Goal: Consume media (video, audio): Consume media (video, audio)

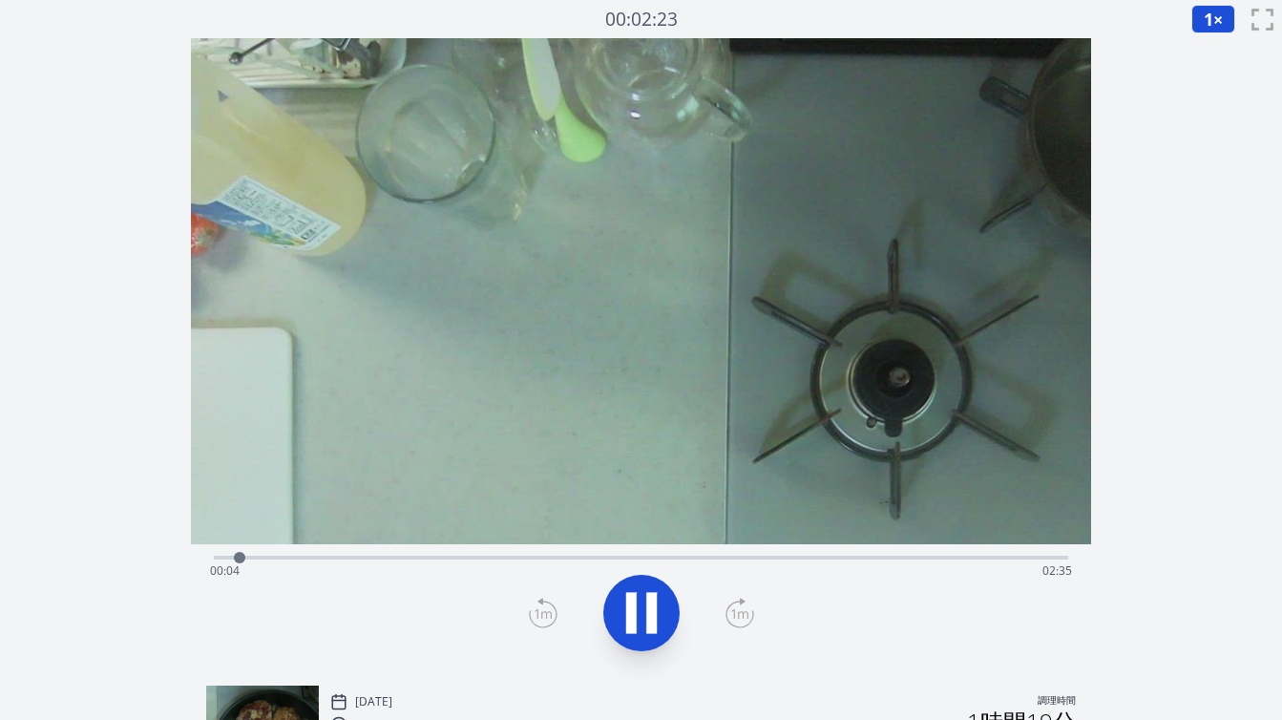
click at [318, 559] on div "経過時間: 00:04 残り時間: 02:35" at bounding box center [641, 571] width 862 height 31
click at [360, 557] on div "経過時間: 00:22 残り時間: 02:17" at bounding box center [641, 571] width 862 height 31
click at [391, 554] on div "経過時間: 00:27 残り時間: 02:12" at bounding box center [641, 555] width 855 height 23
click at [428, 559] on div "経過時間: 00:33 残り時間: 02:06" at bounding box center [641, 571] width 862 height 31
click at [465, 555] on div "経過時間: 00:40 残り時間: 01:59" at bounding box center [641, 555] width 855 height 23
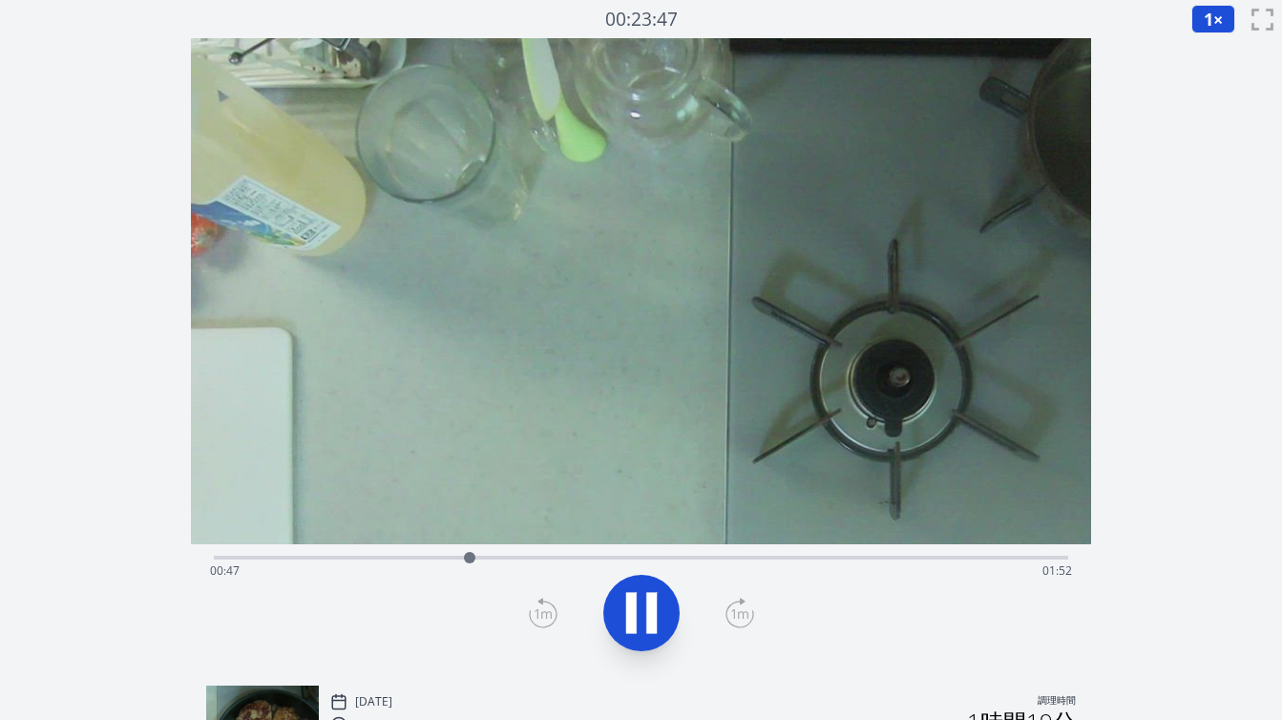
click at [527, 557] on div "経過時間: 00:47 残り時間: 01:52" at bounding box center [641, 571] width 862 height 31
click at [557, 556] on div "経過時間: 00:58 残り時間: 01:41" at bounding box center [641, 571] width 862 height 31
click at [621, 554] on div "経過時間: 01:04 残り時間: 01:35" at bounding box center [641, 555] width 855 height 23
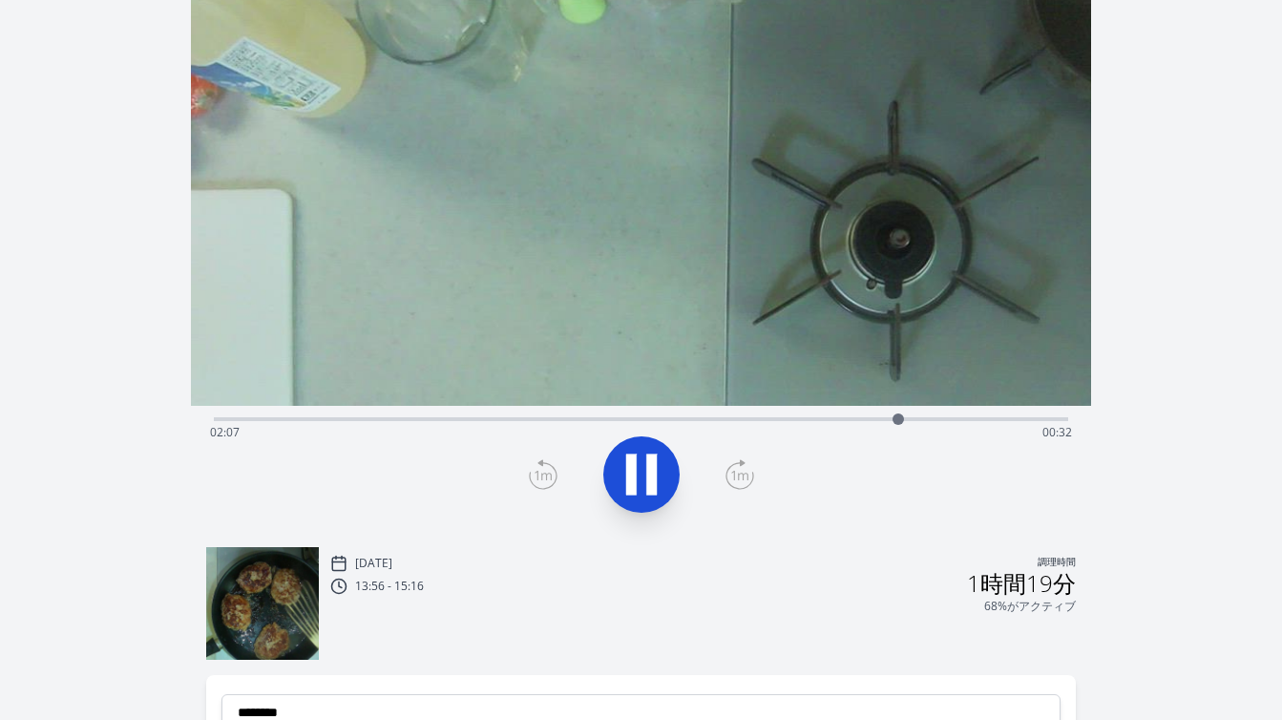
scroll to position [129, 0]
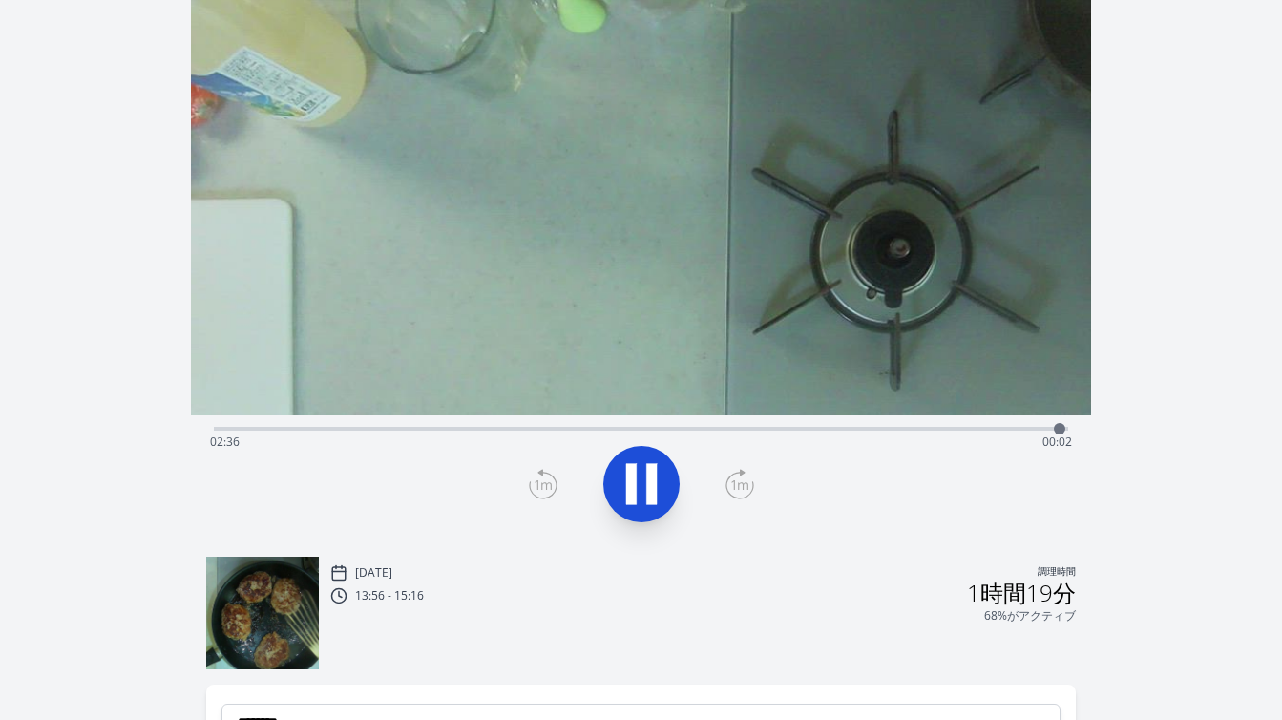
click at [1140, 348] on div "録音を破棄しますか? 一度破棄すると回復できなくなります。 キャンセル 記録を破棄 01:18:49 1 × 0.25× 0.5× 1× 1.5倍 2× fu…" at bounding box center [641, 416] width 1282 height 1090
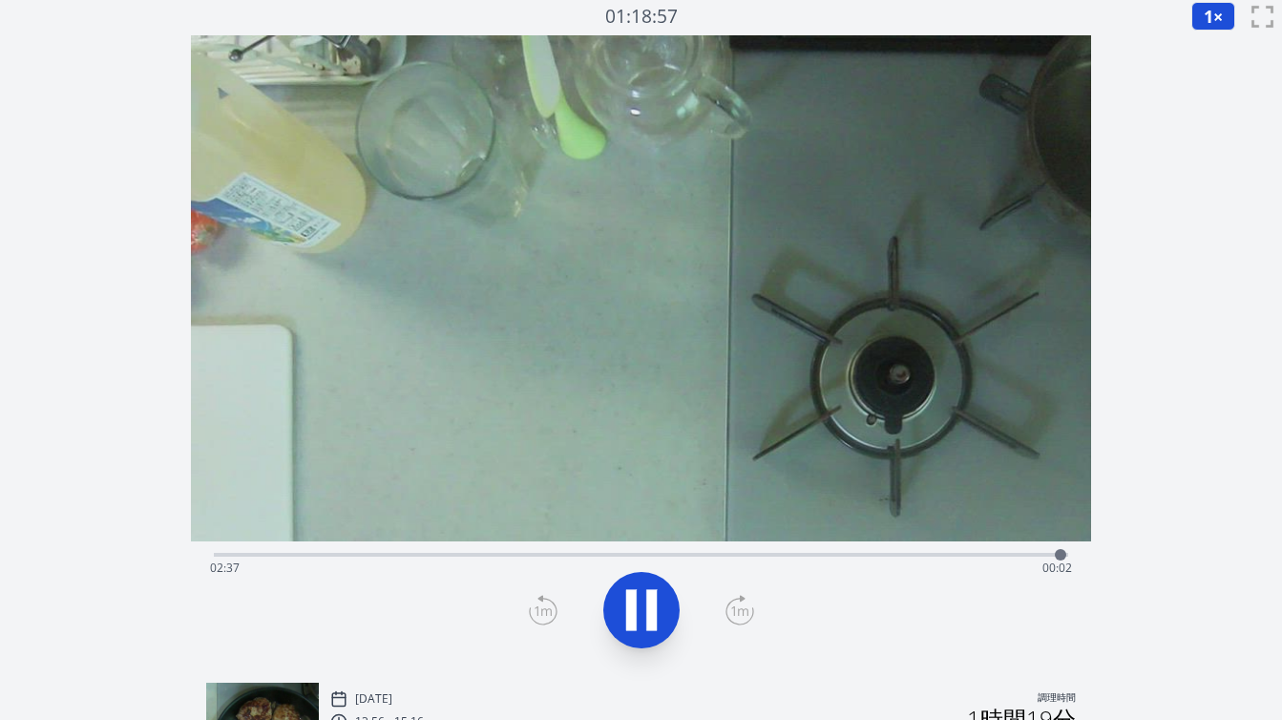
scroll to position [0, 0]
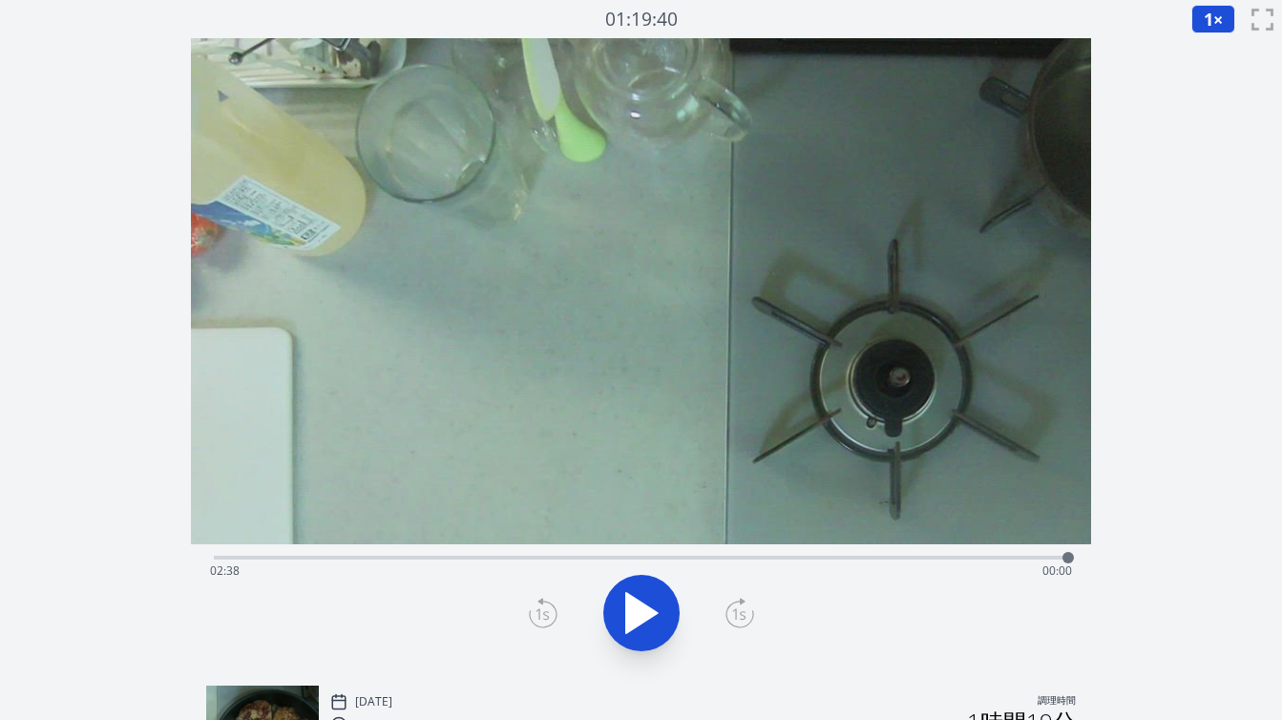
click at [774, 556] on div "経過時間: 02:38 残り時間: 00:00" at bounding box center [641, 571] width 862 height 31
click at [828, 557] on div "経過時間: 01:44 残り時間: 00:55" at bounding box center [641, 571] width 862 height 31
click at [847, 559] on div "経過時間: 01:53 残り時間: 00:45" at bounding box center [641, 571] width 862 height 31
click at [865, 559] on div "経過時間: 01:57 残り時間: 00:42" at bounding box center [641, 571] width 862 height 31
click at [737, 609] on icon at bounding box center [740, 613] width 29 height 31
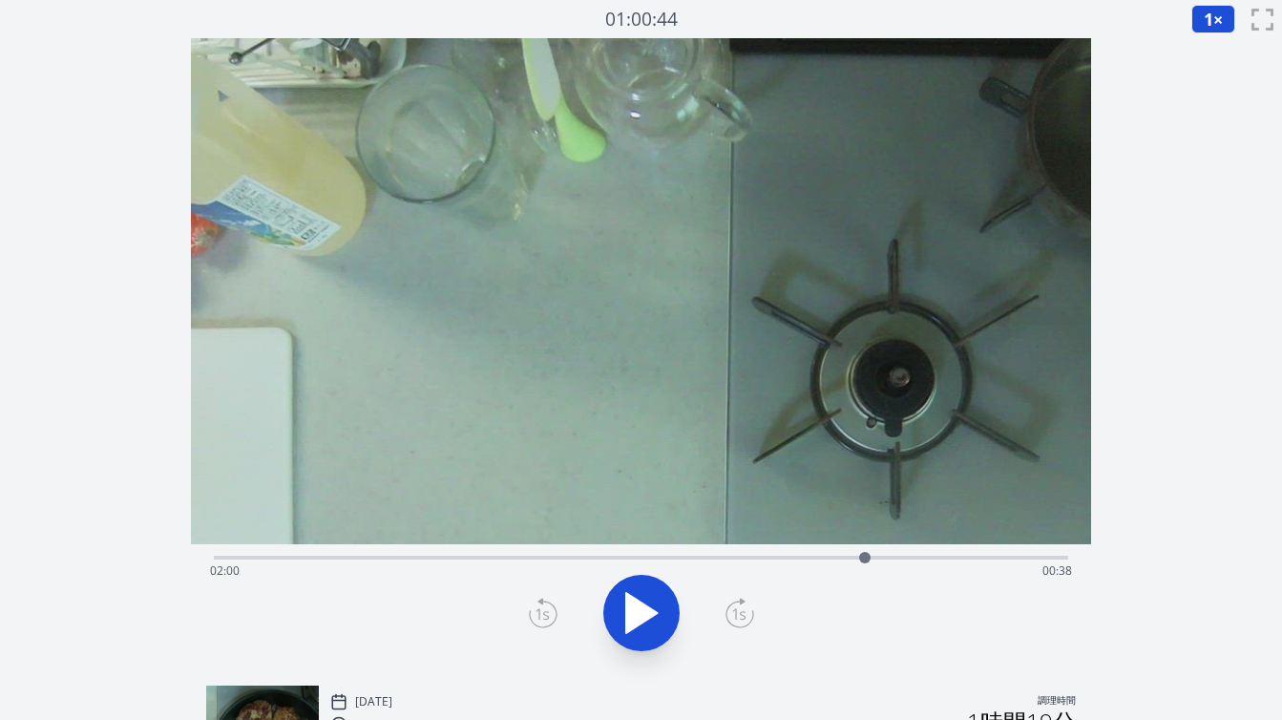
click at [737, 609] on icon at bounding box center [740, 613] width 29 height 31
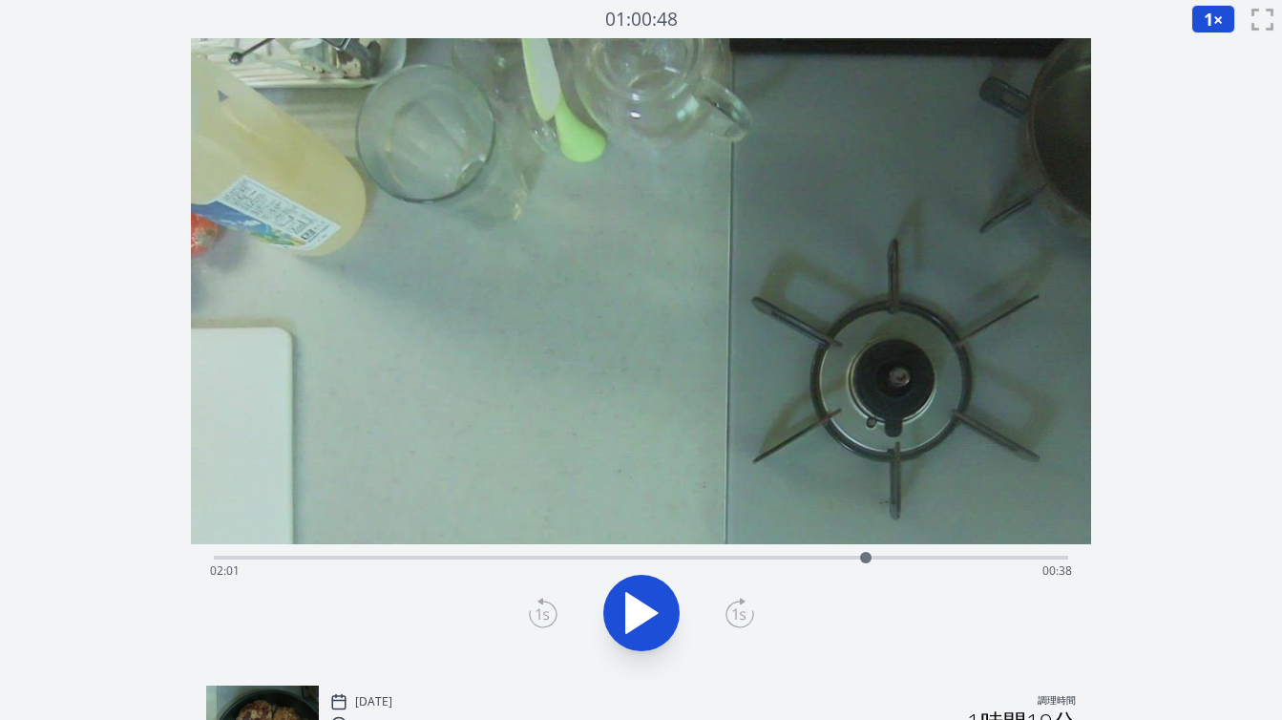
click at [737, 609] on icon at bounding box center [740, 613] width 29 height 31
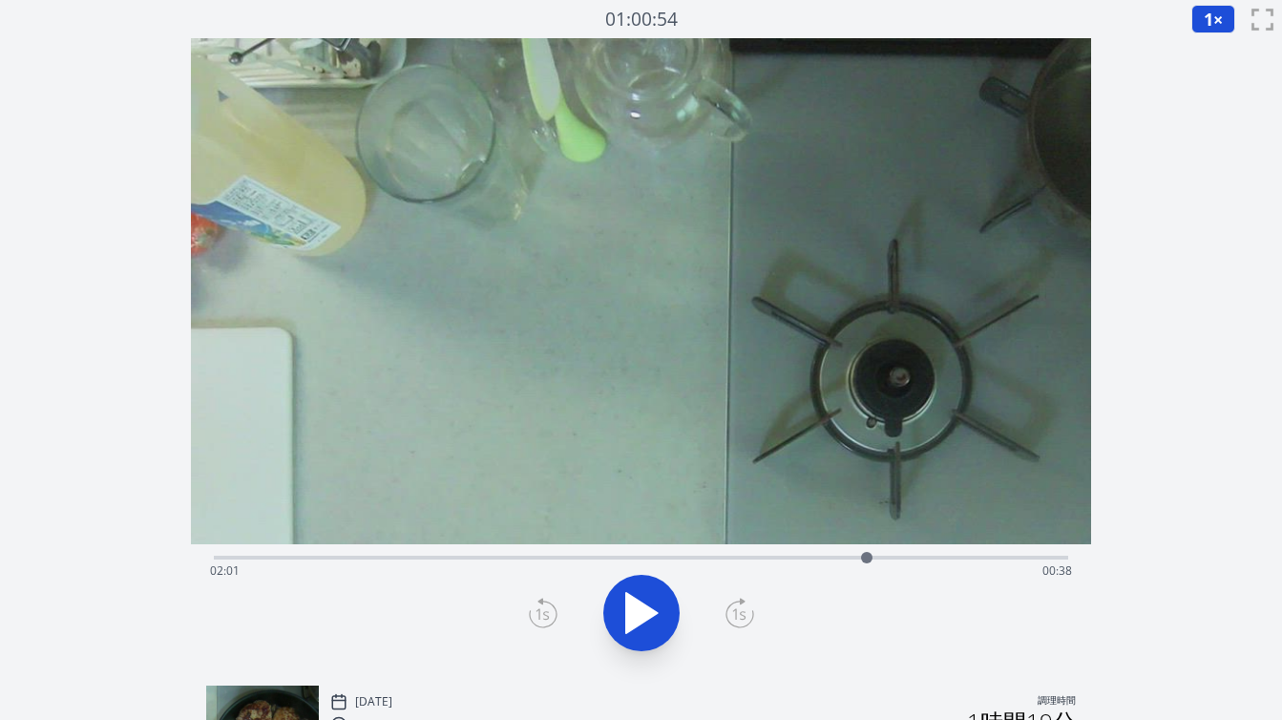
click at [737, 609] on icon at bounding box center [740, 613] width 29 height 31
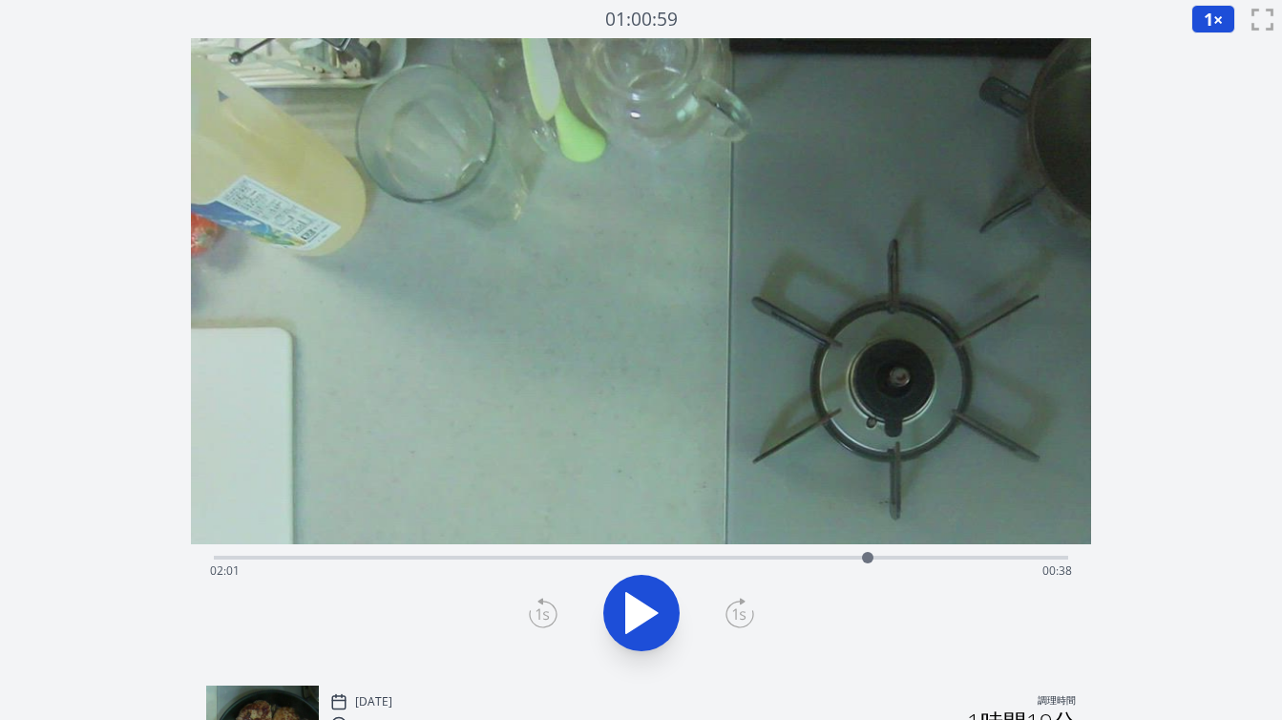
click at [737, 609] on icon at bounding box center [740, 613] width 29 height 31
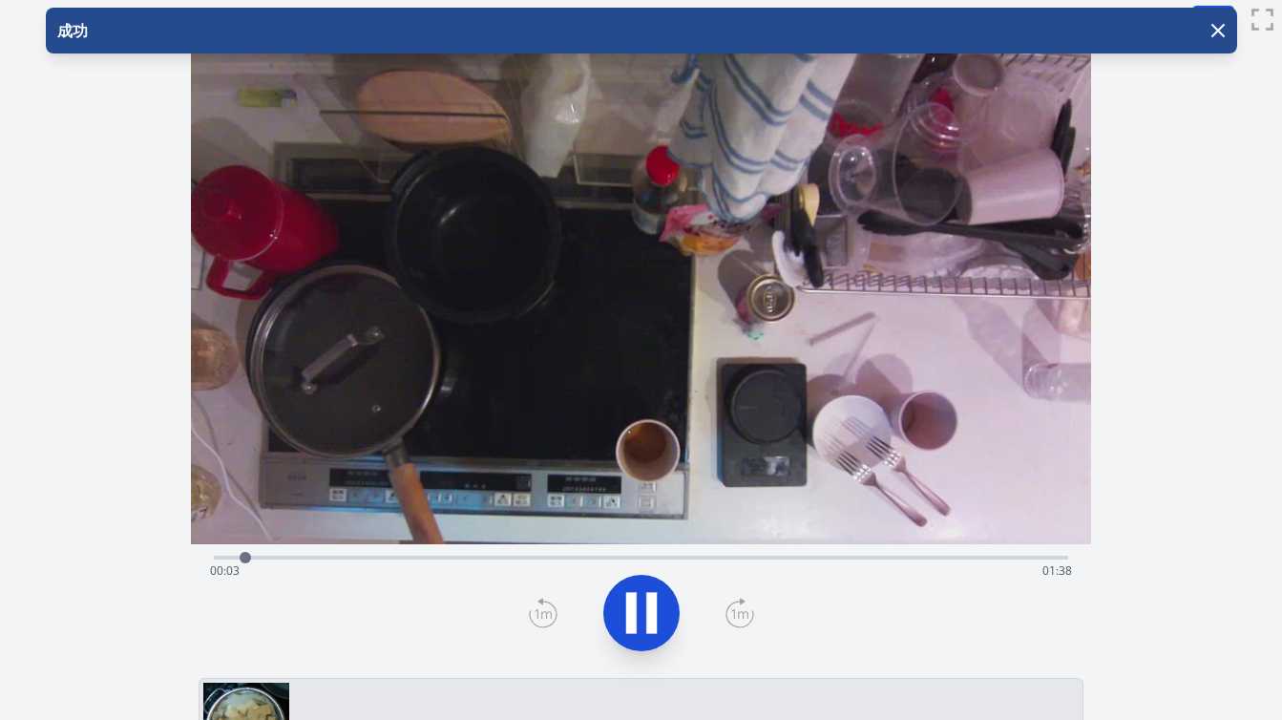
click at [457, 559] on div "経過時間: 00:03 残り時間: 01:38" at bounding box center [641, 571] width 862 height 31
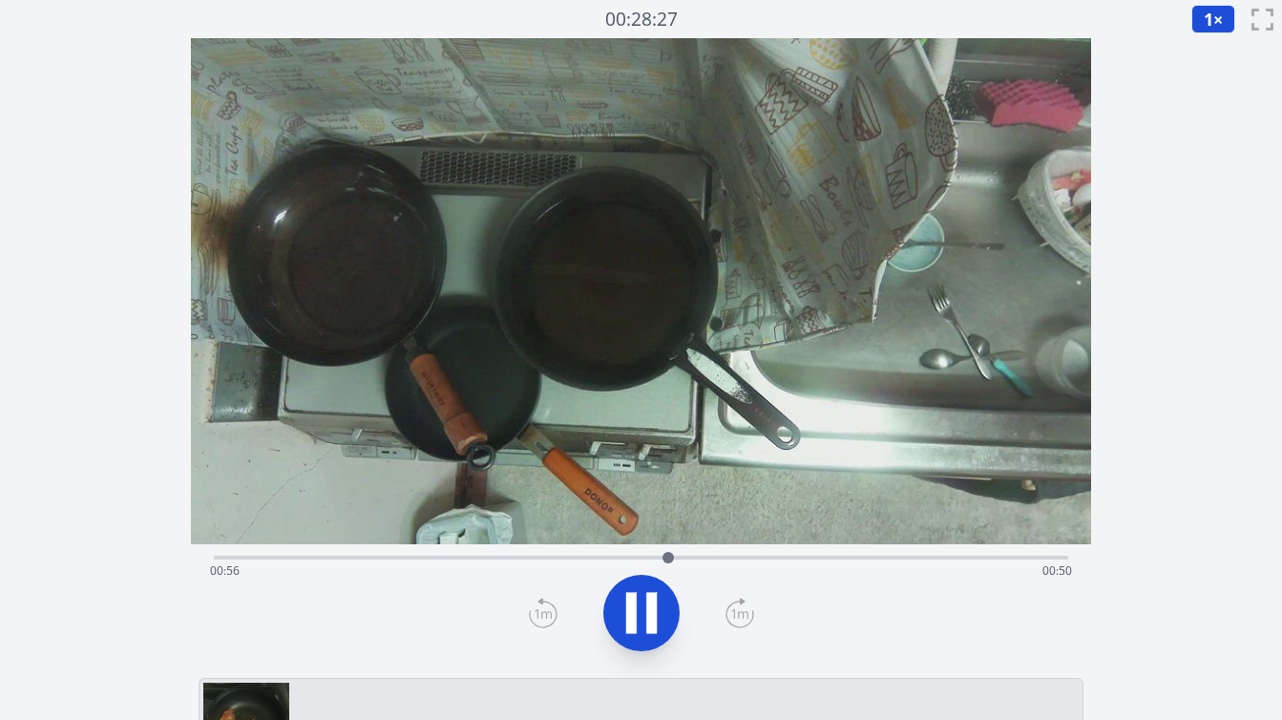
click at [472, 559] on div "経過時間: 00:56 残り時間: 00:50" at bounding box center [641, 571] width 862 height 31
click at [423, 550] on div "経過時間: 00:32 残り時間: 01:13" at bounding box center [641, 555] width 855 height 23
click at [371, 562] on div "経過時間: 00:26 残り時間: 01:20" at bounding box center [641, 571] width 862 height 31
click at [306, 560] on div "経過時間: 00:20 残り時間: 01:26" at bounding box center [641, 571] width 862 height 31
click at [262, 558] on div "経過時間: 00:12 残り時間: 01:34" at bounding box center [641, 571] width 862 height 31
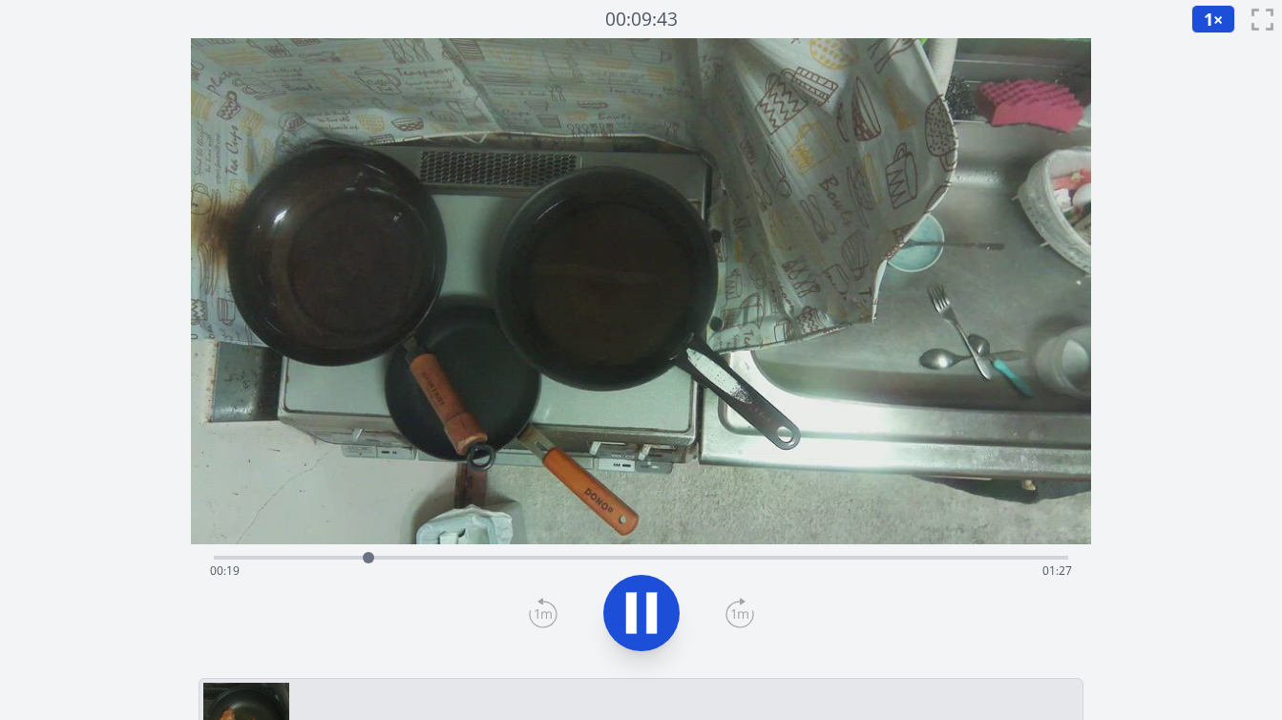
click at [306, 559] on div "経過時間: 00:19 残り時間: 01:27" at bounding box center [641, 571] width 862 height 31
click at [329, 558] on div at bounding box center [329, 557] width 11 height 11
click at [340, 557] on div at bounding box center [334, 557] width 11 height 11
click at [478, 557] on div "経過時間: 00:19 残り時間: 01:26" at bounding box center [641, 571] width 862 height 31
click at [420, 555] on div "経過時間: 00:33 残り時間: 01:13" at bounding box center [641, 555] width 855 height 23
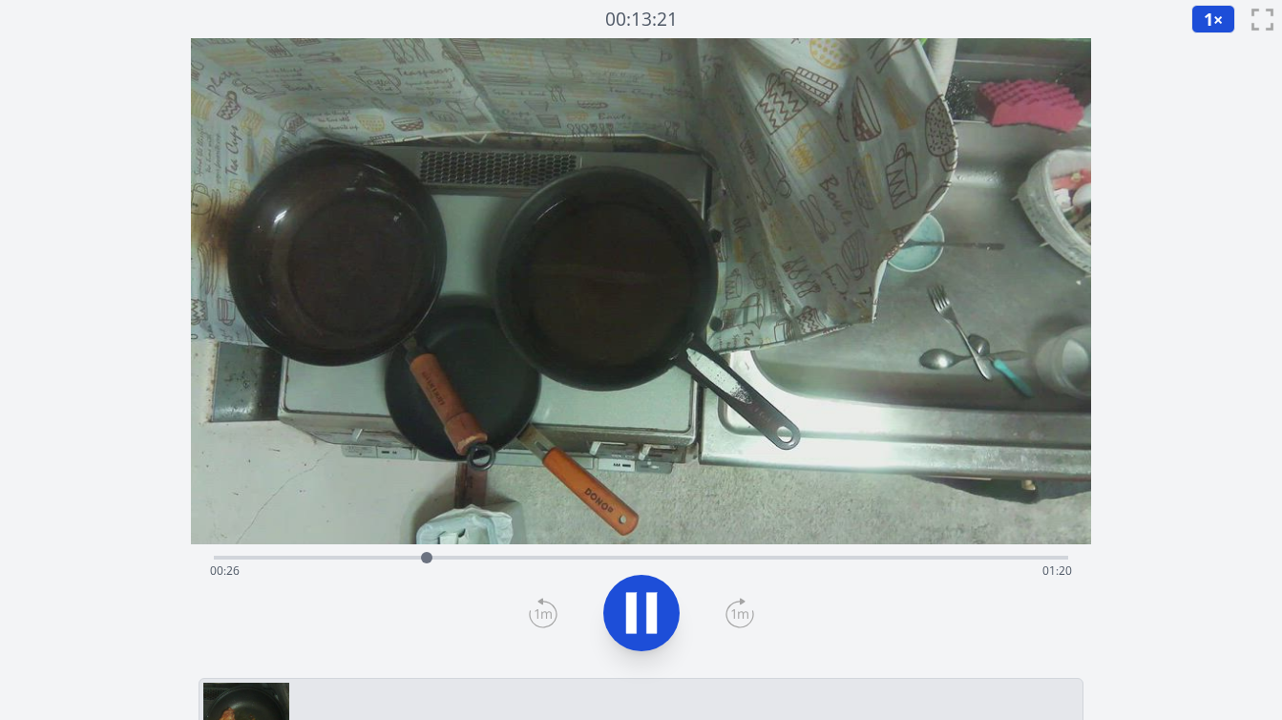
click at [403, 556] on div "経過時間: 00:26 残り時間: 01:20" at bounding box center [641, 571] width 862 height 31
click at [419, 554] on div "経過時間: 00:27 残り時間: 01:18" at bounding box center [641, 555] width 855 height 23
click at [730, 557] on div "経過時間: 01:27 残り時間: 00:19" at bounding box center [641, 571] width 862 height 31
click at [688, 558] on div "経過時間: 01:04 残り時間: 00:41" at bounding box center [641, 571] width 862 height 31
click at [646, 557] on div "経過時間: 00:59 残り時間: 00:47" at bounding box center [641, 571] width 862 height 31
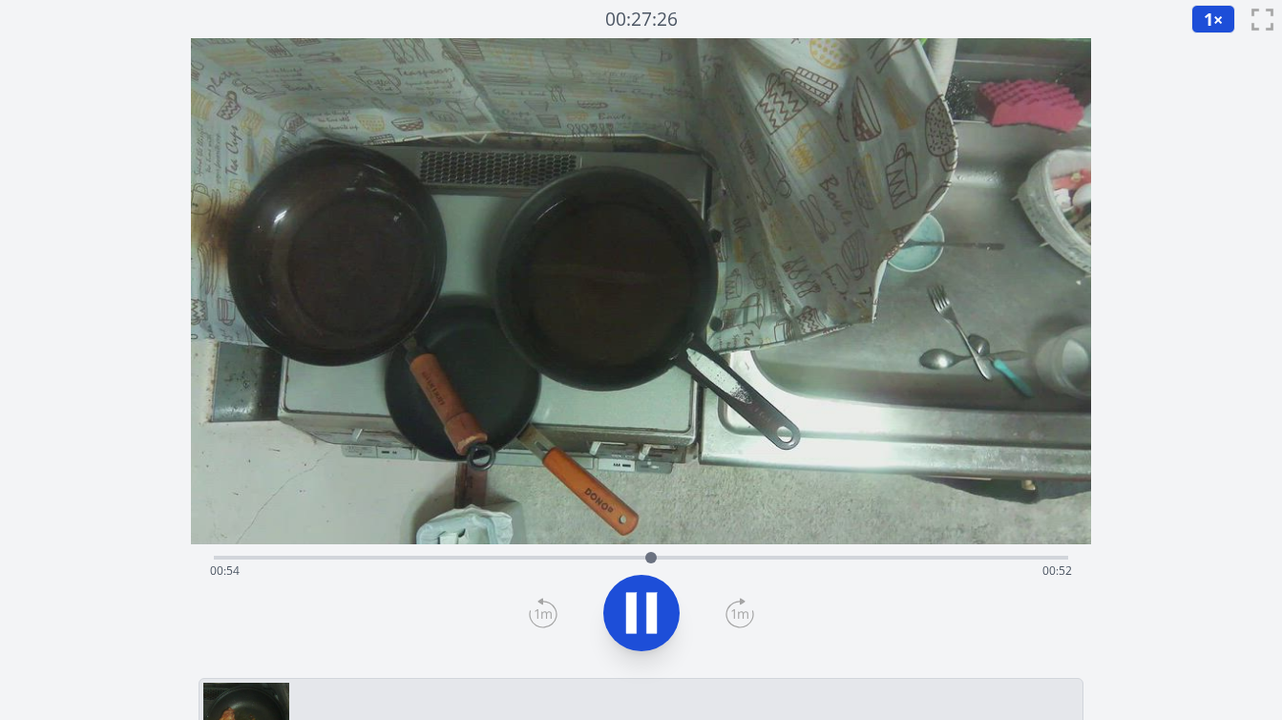
click at [598, 560] on div "経過時間: 00:54 残り時間: 00:52" at bounding box center [641, 571] width 862 height 31
click at [560, 554] on div "経過時間: 00:48 残り時間: 00:58" at bounding box center [641, 555] width 855 height 23
click at [521, 553] on div "経過時間: 00:44 残り時間: 01:02" at bounding box center [641, 555] width 855 height 23
click at [552, 560] on div "経過時間: 01:08 残り時間: 00:37" at bounding box center [641, 571] width 862 height 31
click at [492, 557] on div "経過時間: 00:43 残り時間: 01:03" at bounding box center [641, 571] width 862 height 31
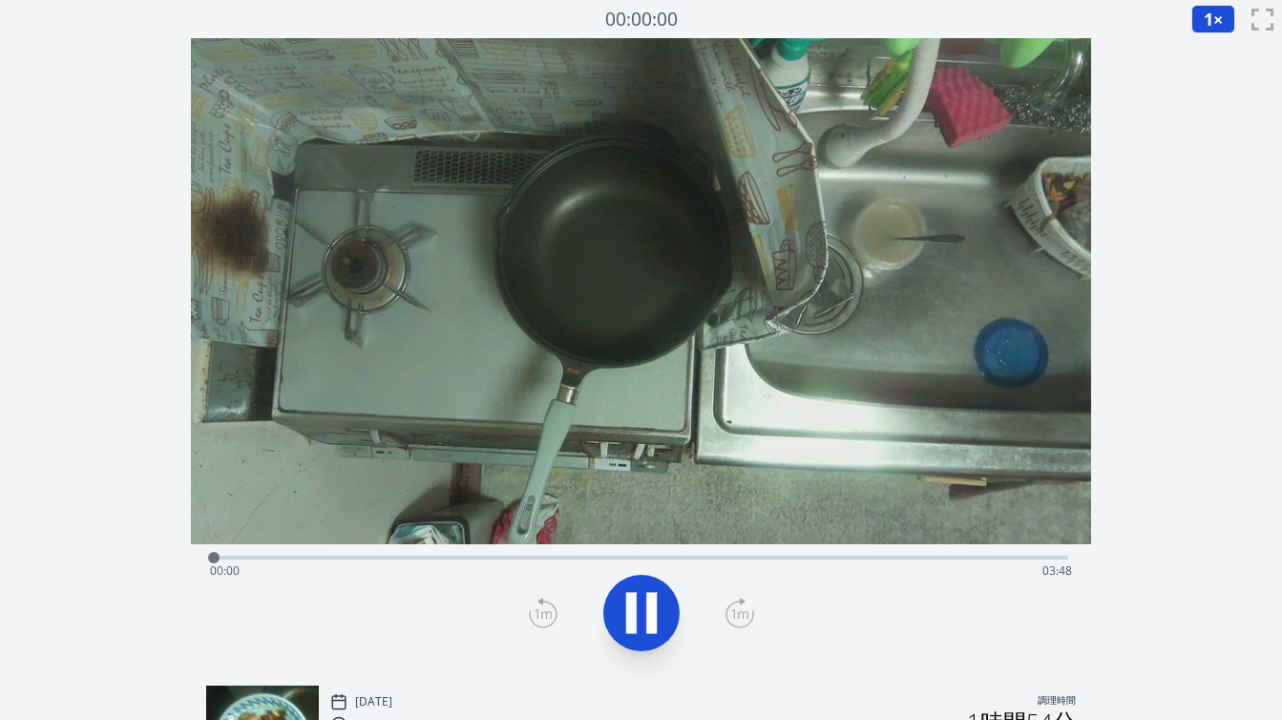
click at [367, 558] on div "経過時間: 00:00 残り時間: 03:48" at bounding box center [641, 571] width 862 height 31
click at [411, 558] on div "経過時間: 00:40 残り時間: 03:08" at bounding box center [641, 571] width 862 height 31
click at [463, 557] on div "経過時間: 00:52 残り時間: 02:56" at bounding box center [641, 571] width 862 height 31
click at [498, 558] on div "経過時間: 01:06 残り時間: 02:42" at bounding box center [641, 571] width 862 height 31
click at [564, 560] on div "経過時間: 01:15 残り時間: 02:33" at bounding box center [641, 571] width 862 height 31
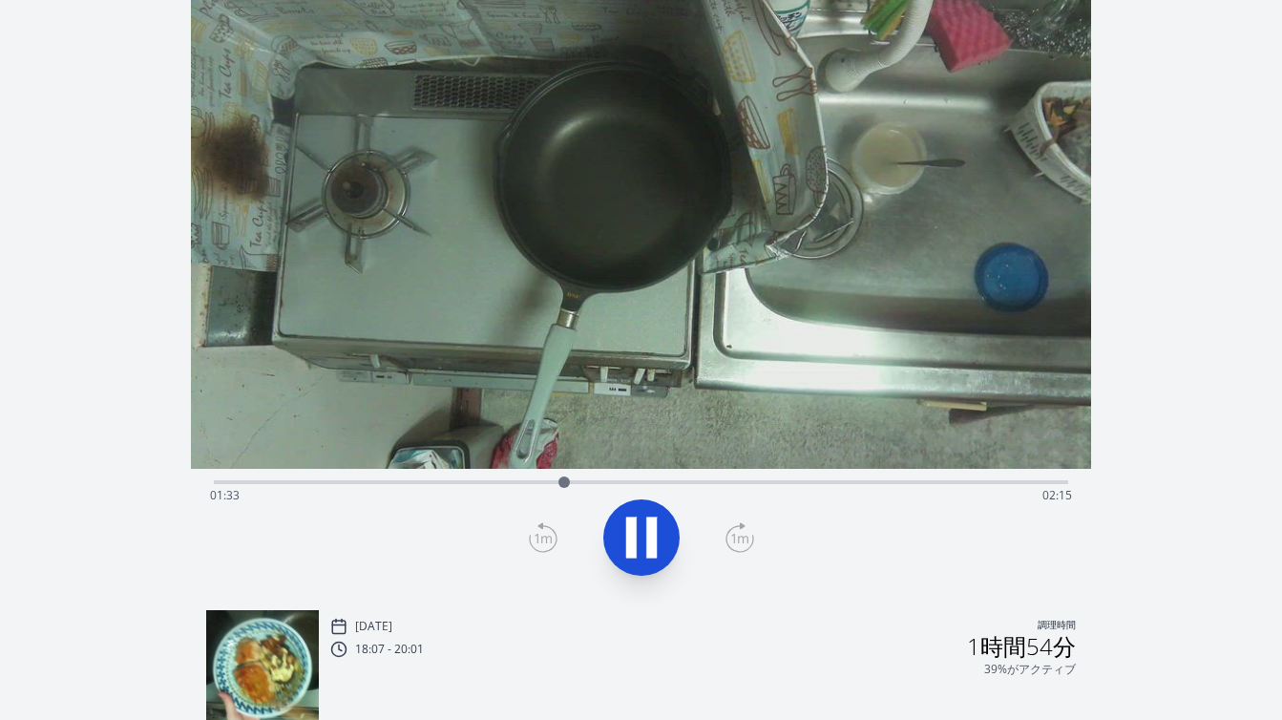
scroll to position [124, 0]
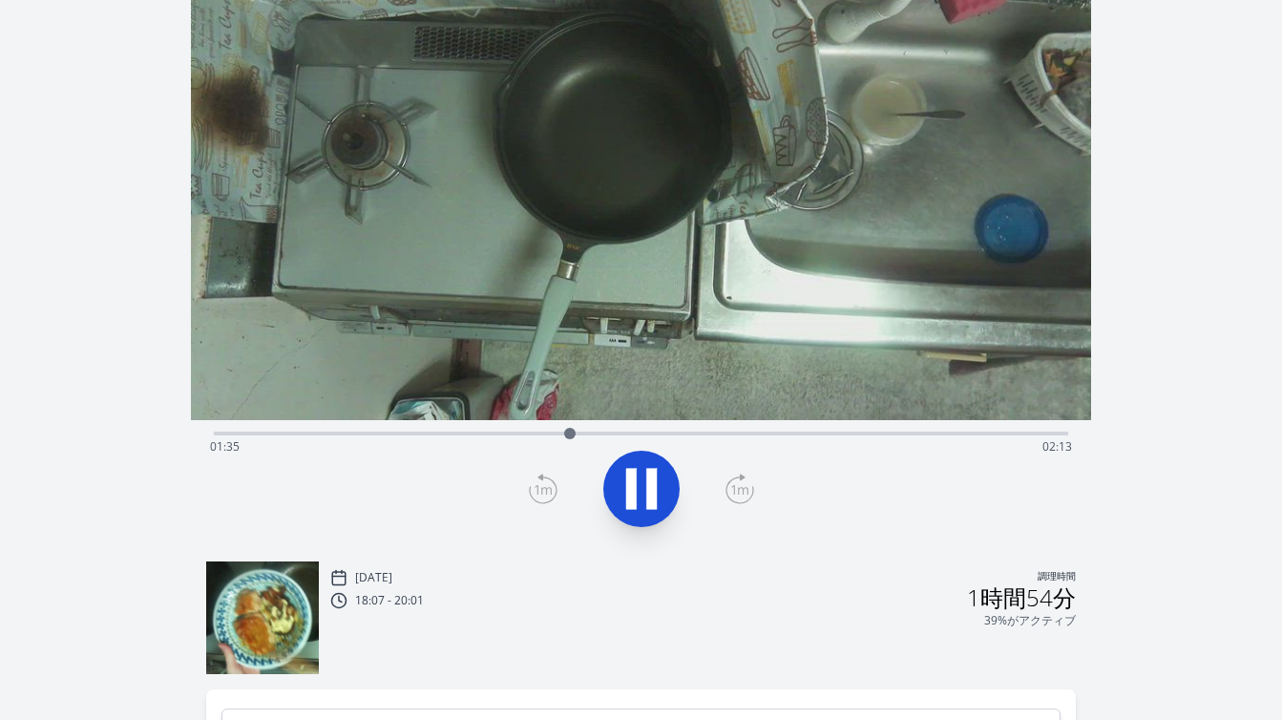
click at [543, 432] on div "経過時間: 01:35 残り時間: 02:13" at bounding box center [641, 447] width 862 height 31
click at [479, 433] on div "経過時間: 01:28 残り時間: 02:20" at bounding box center [641, 447] width 862 height 31
click at [405, 433] on div "経過時間: 01:10 残り時間: 02:38" at bounding box center [641, 447] width 862 height 31
click at [329, 430] on div "経過時間: 00:50 残り時間: 02:58" at bounding box center [641, 431] width 855 height 23
click at [302, 433] on div "経過時間: 00:30 残り時間: 03:18" at bounding box center [641, 447] width 862 height 31
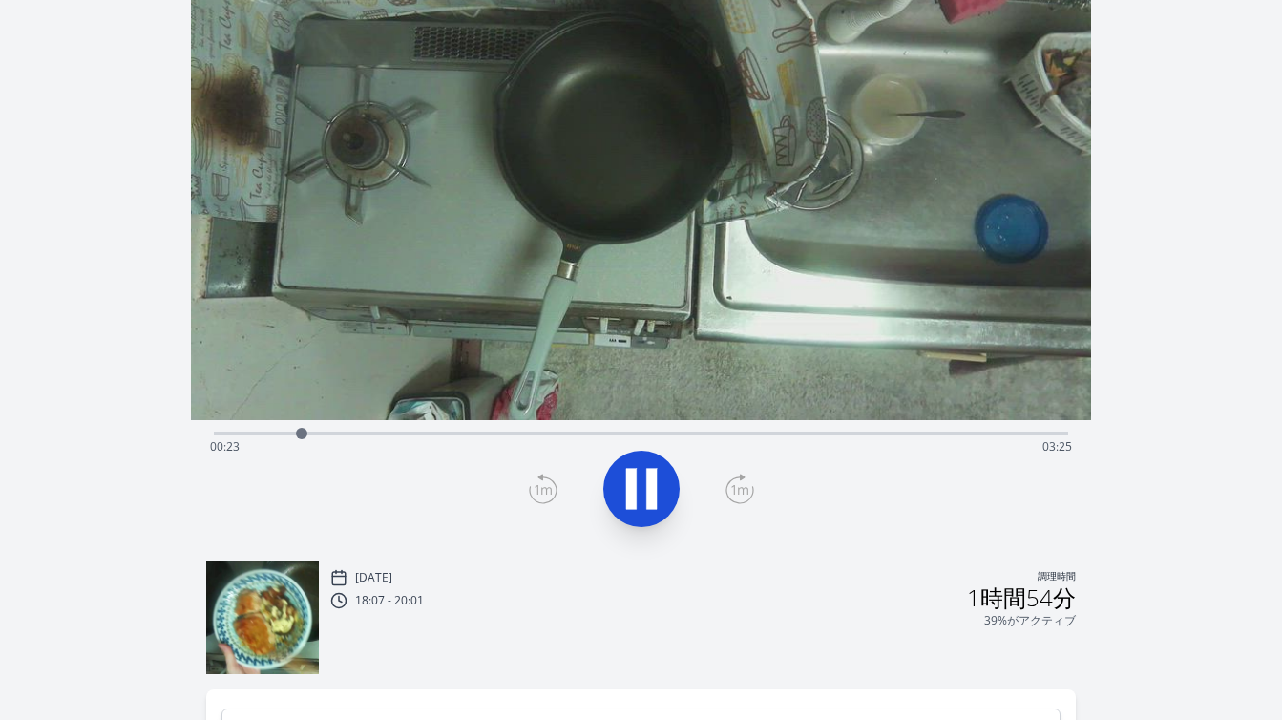
click at [271, 428] on div "経過時間: 00:23 残り時間: 03:25" at bounding box center [641, 431] width 855 height 23
click at [251, 432] on div "経過時間: 00:17 残り時間: 03:31" at bounding box center [641, 447] width 862 height 31
click at [229, 434] on div "経過時間: 00:10 残り時間: 03:38" at bounding box center [641, 447] width 862 height 31
click at [247, 433] on div "経過時間: 00:04 残り時間: 03:44" at bounding box center [641, 434] width 855 height 4
click at [258, 433] on div at bounding box center [257, 433] width 29 height 29
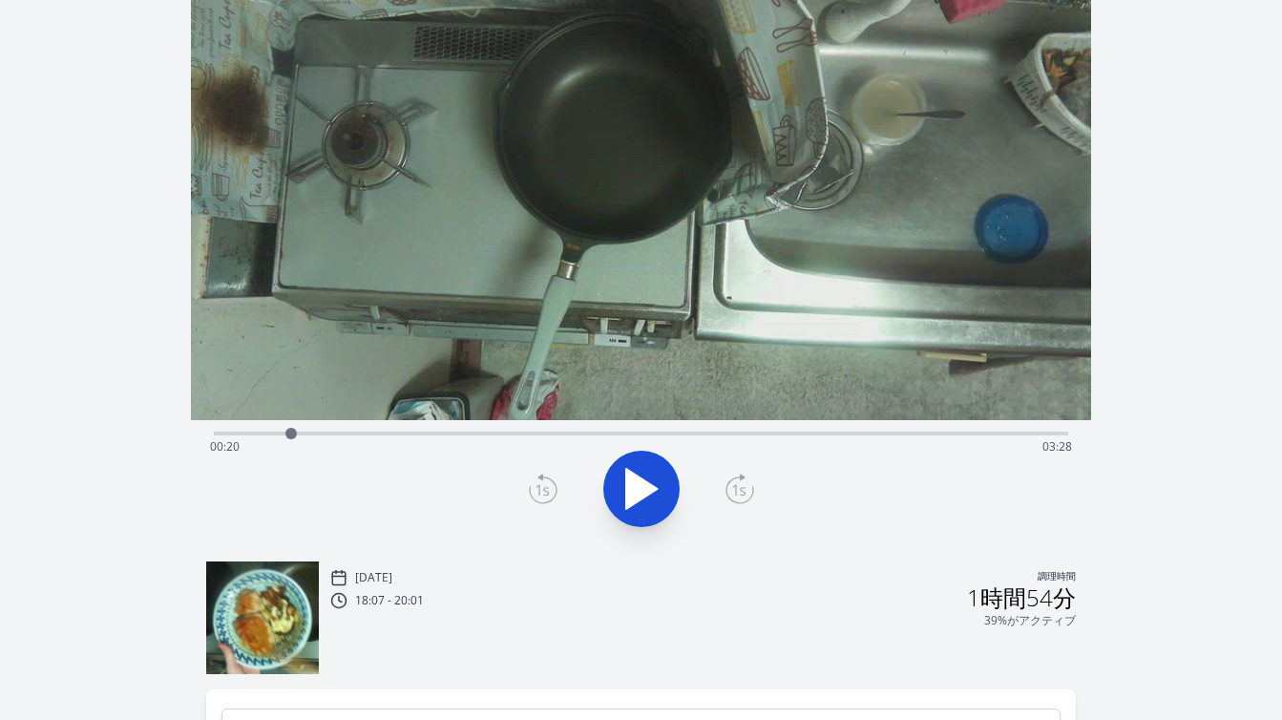
click at [299, 436] on div at bounding box center [291, 433] width 29 height 29
click at [322, 433] on div "経過時間: 00:23 残り時間: 03:25" at bounding box center [641, 447] width 862 height 31
click at [341, 436] on div "経過時間: 00:29 残り時間: 03:19" at bounding box center [641, 447] width 862 height 31
click at [350, 436] on div at bounding box center [342, 433] width 29 height 29
click at [361, 436] on div at bounding box center [353, 433] width 29 height 29
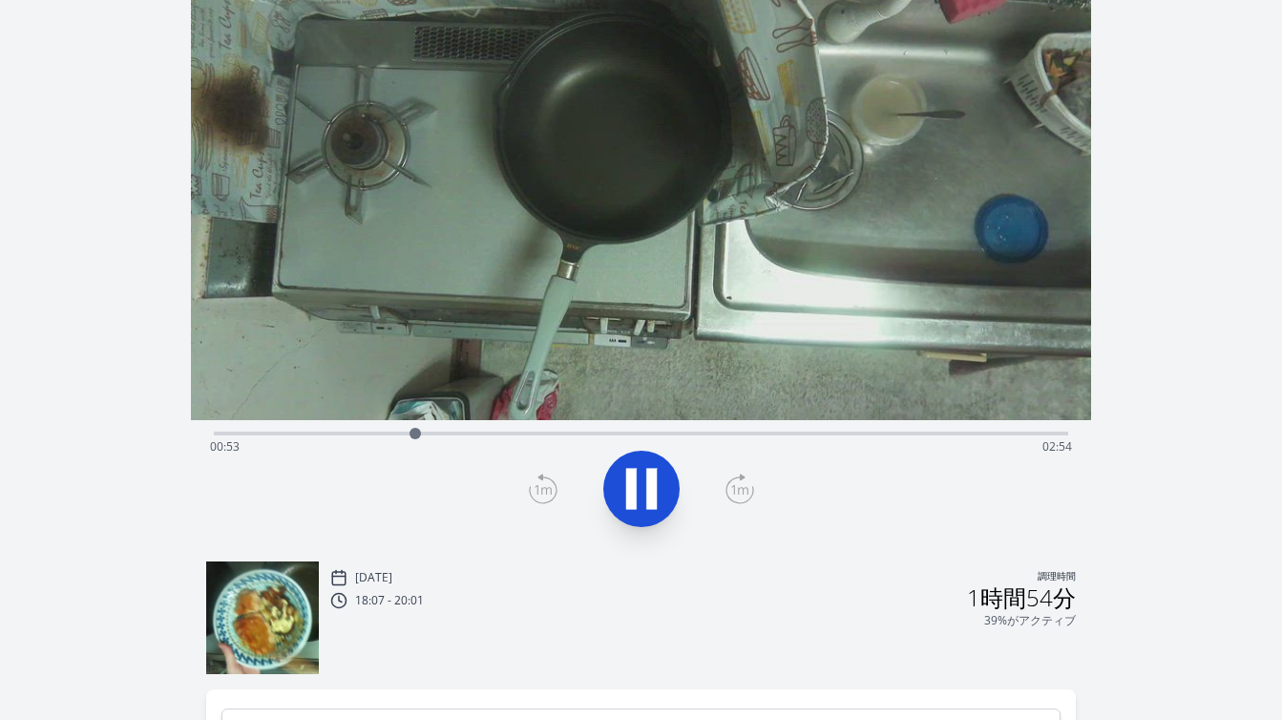
click at [1172, 288] on div "録音を破棄しますか? 一度破棄すると回復できなくなります。 キャンセル 記録を破棄 00:26:56 1 × 0.25× 0.5× 1× 1.5倍 2× fu…" at bounding box center [641, 490] width 1282 height 1228
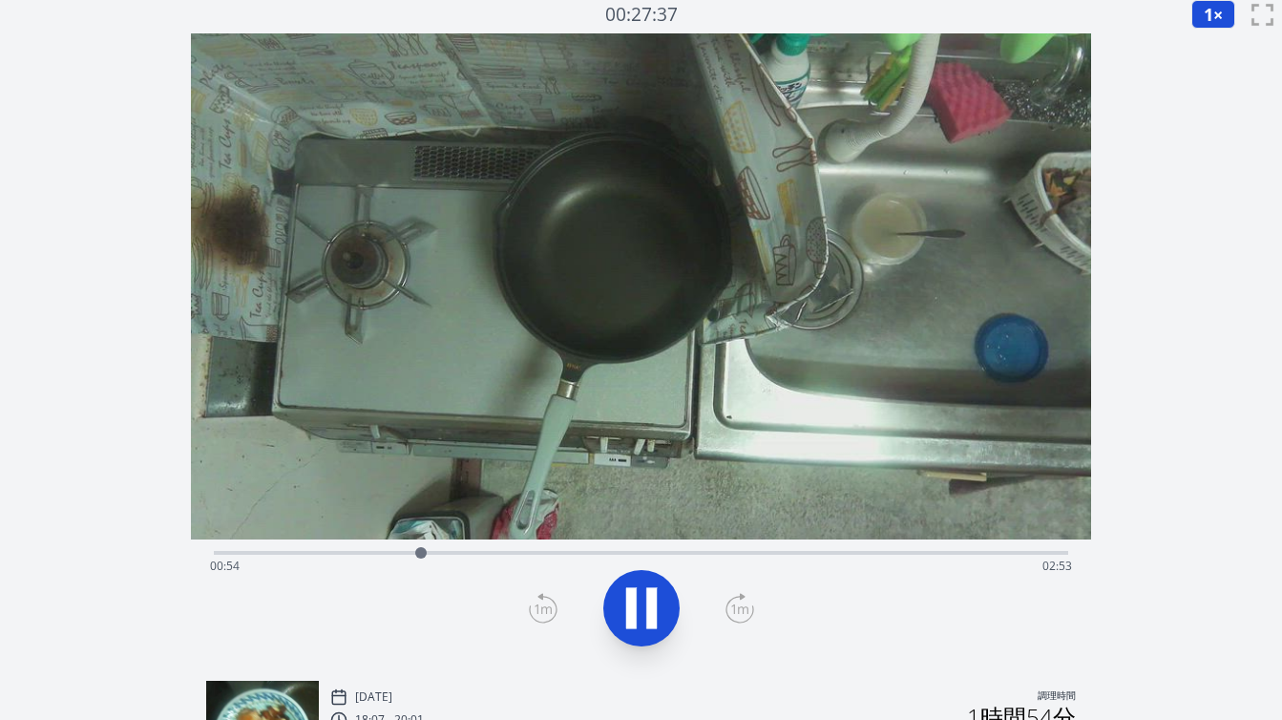
scroll to position [0, 0]
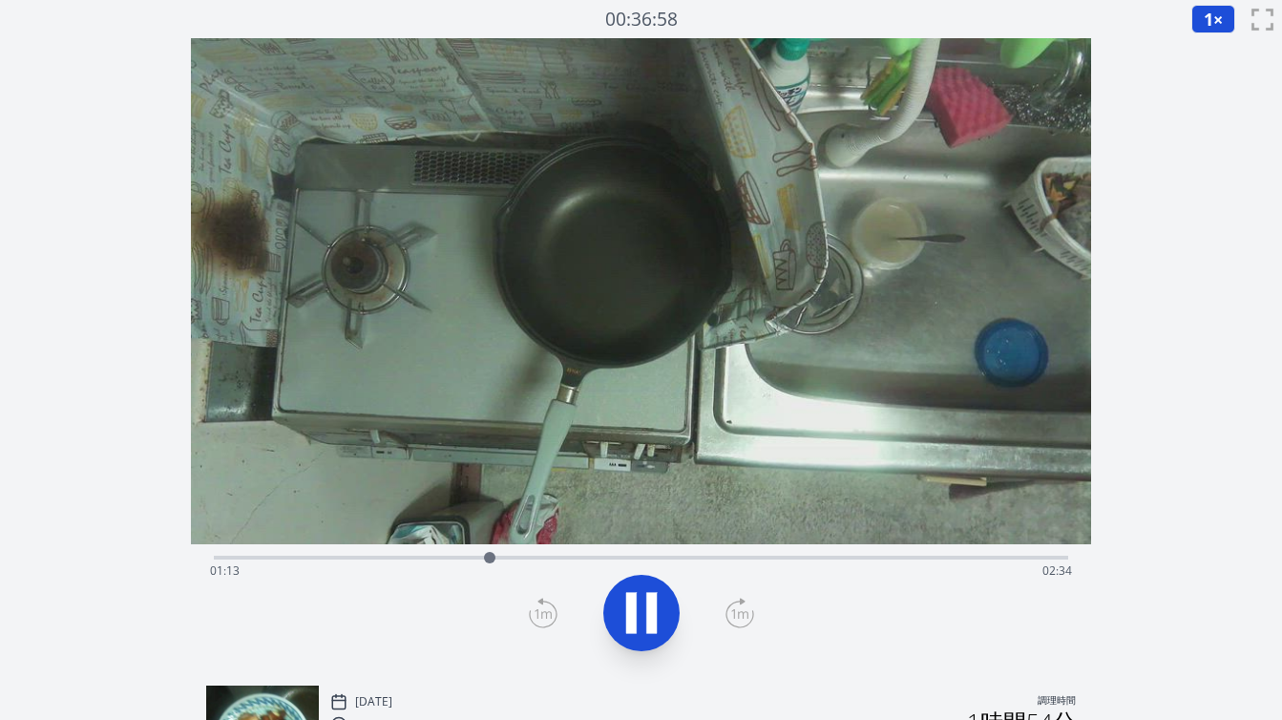
click at [440, 559] on div "経過時間: 01:13 残り時間: 02:34" at bounding box center [641, 571] width 862 height 31
click at [416, 554] on div "経過時間: 01:00 残り時間: 02:47" at bounding box center [641, 555] width 855 height 23
click at [402, 557] on div "経過時間: 00:54 残り時間: 02:53" at bounding box center [641, 571] width 862 height 31
click at [377, 557] on div "経過時間: 00:50 残り時間: 02:57" at bounding box center [641, 571] width 862 height 31
